Goal: Transaction & Acquisition: Obtain resource

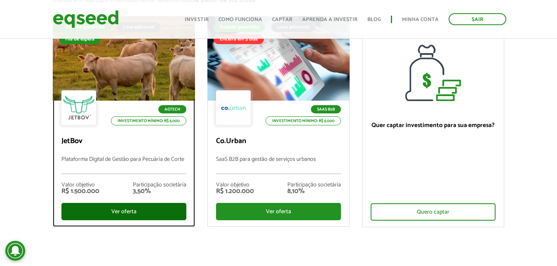
click at [137, 213] on div "Ver oferta" at bounding box center [123, 211] width 125 height 17
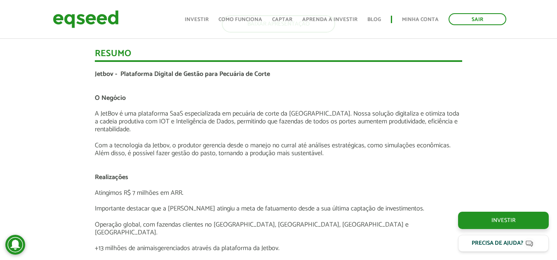
scroll to position [1238, 0]
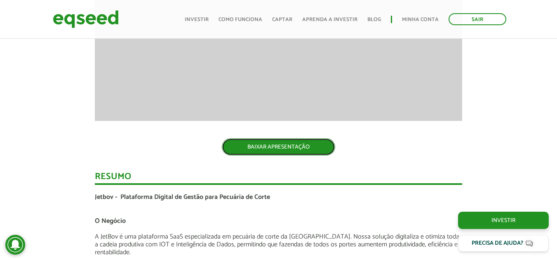
click at [263, 151] on link "BAIXAR APRESENTAÇÃO" at bounding box center [278, 146] width 113 height 17
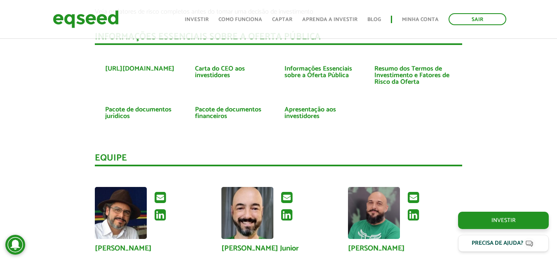
scroll to position [1939, 0]
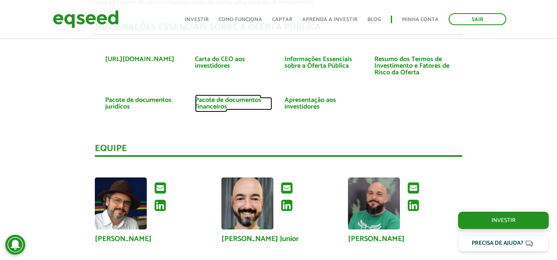
click at [228, 97] on link "Pacote de documentos financeiros" at bounding box center [234, 103] width 78 height 13
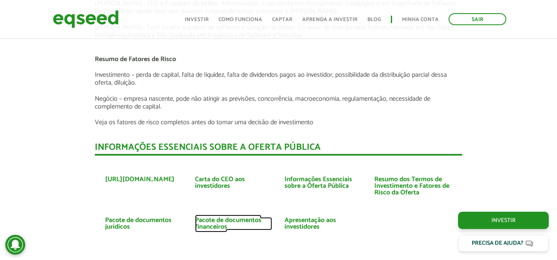
scroll to position [1815, 0]
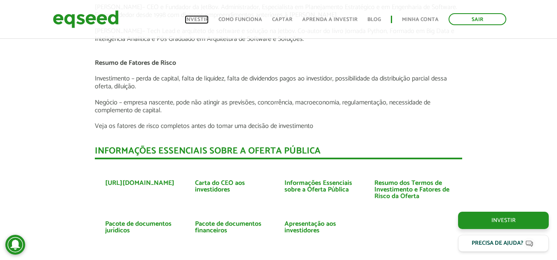
click at [199, 18] on link "Investir" at bounding box center [197, 19] width 24 height 5
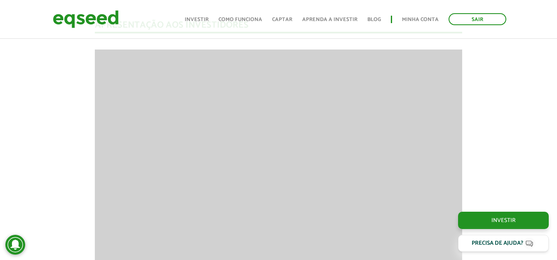
scroll to position [825, 0]
